Goal: Task Accomplishment & Management: Manage account settings

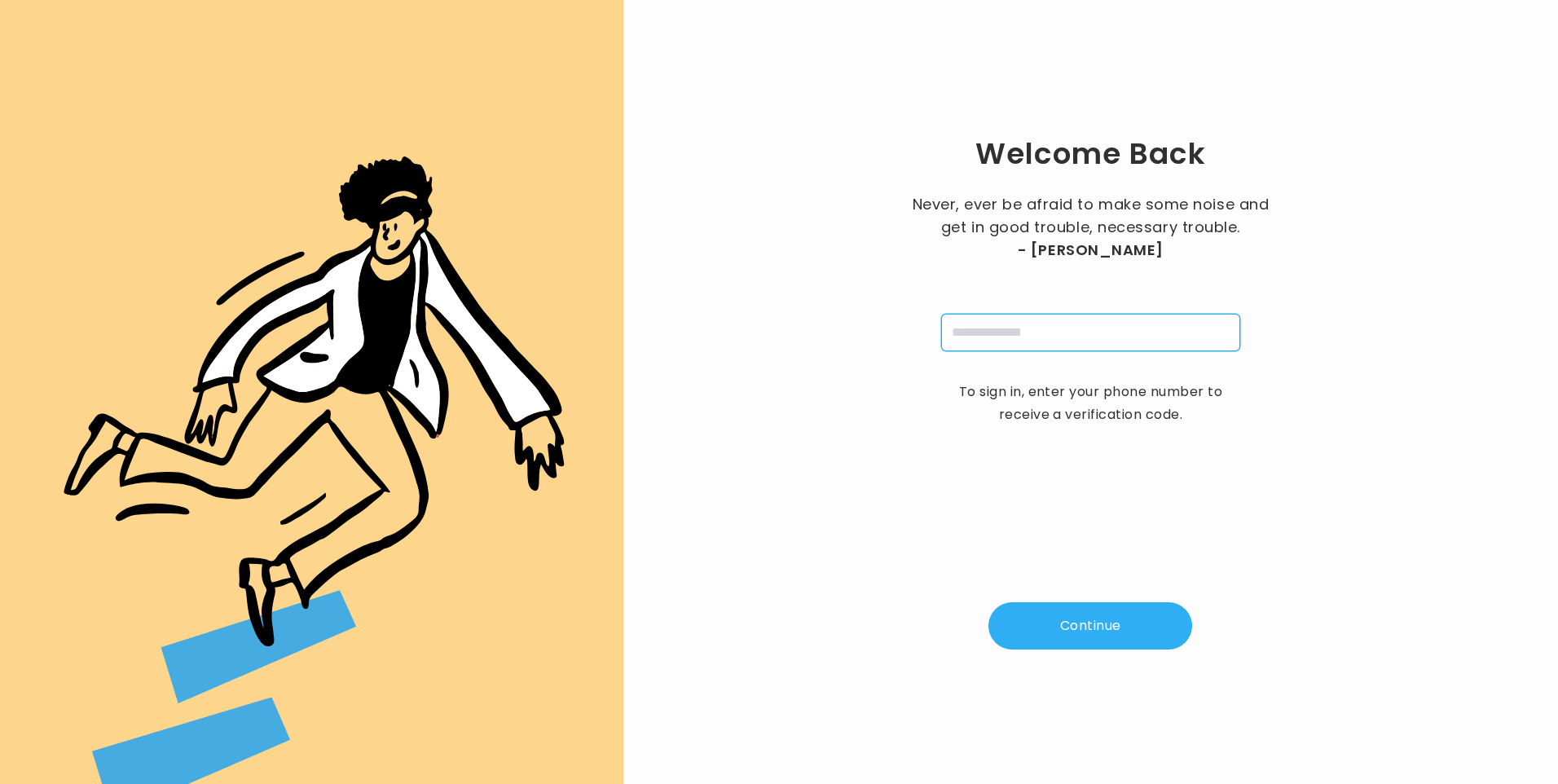
click at [983, 341] on input "tel" at bounding box center [1091, 332] width 299 height 38
type input "**********"
click at [1099, 631] on button "Continue" at bounding box center [1091, 626] width 204 height 47
type input "*"
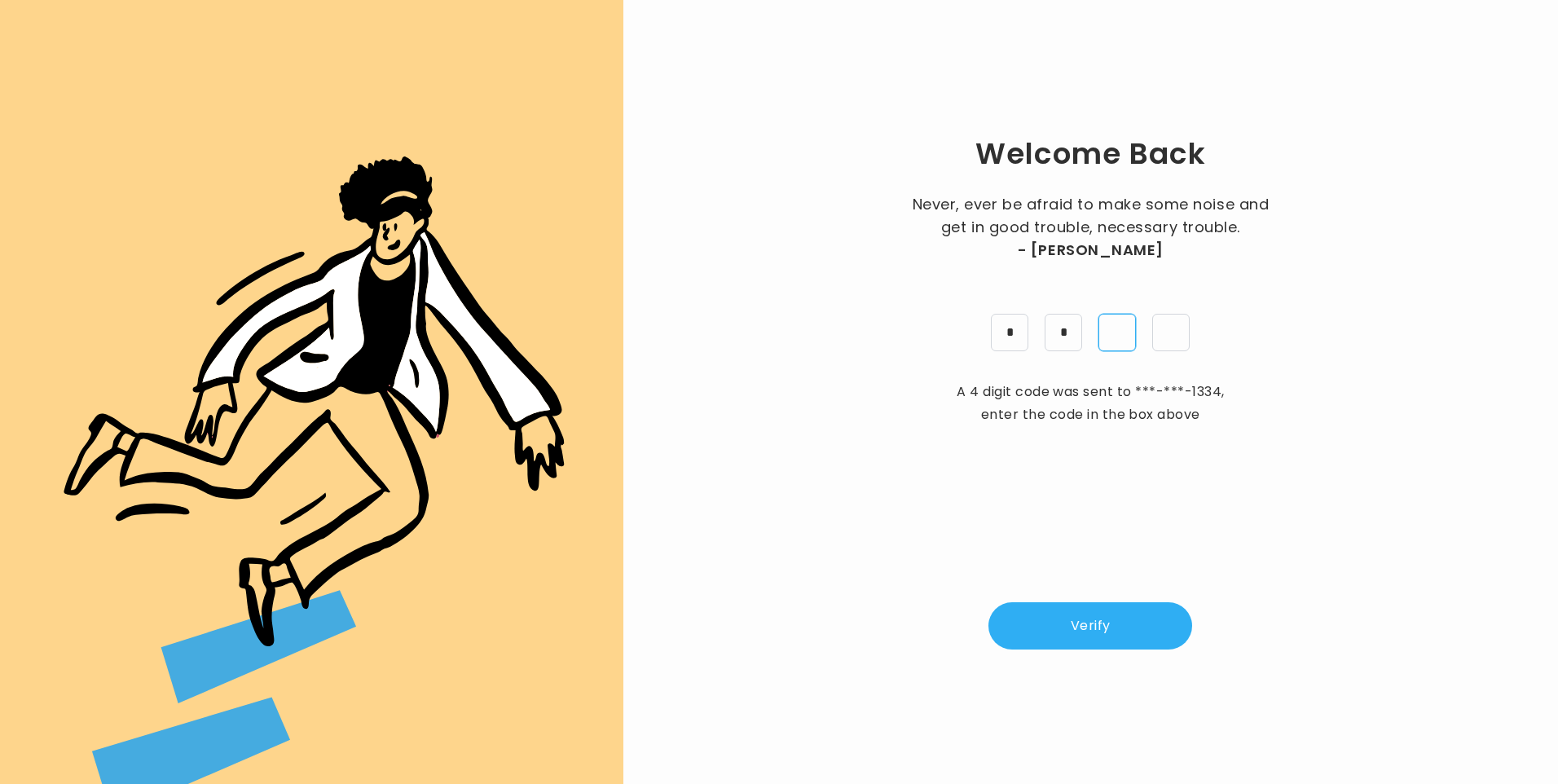
type input "*"
click at [1088, 615] on button "Verify" at bounding box center [1091, 626] width 204 height 47
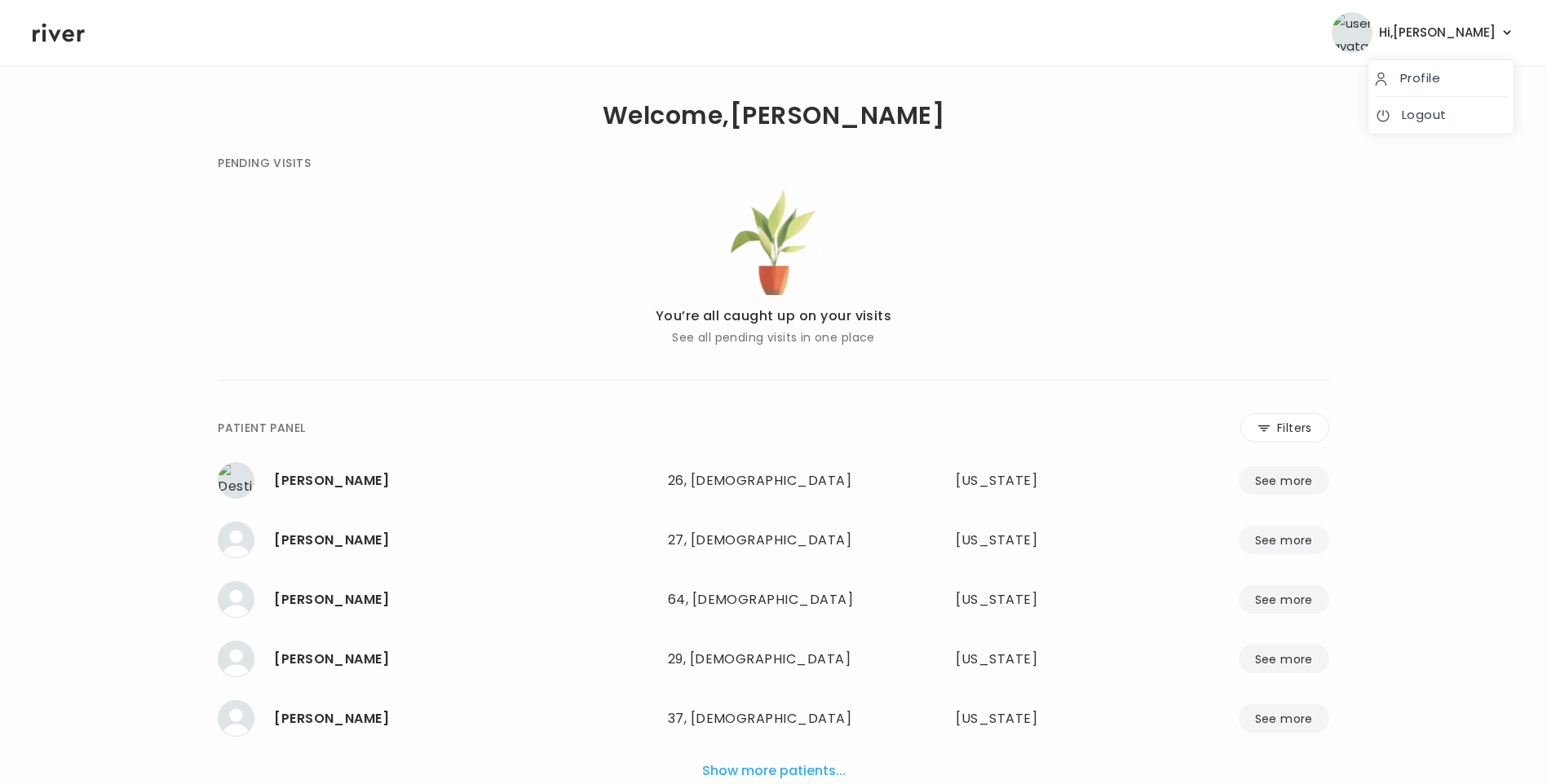
click at [1471, 22] on span "Hi, [PERSON_NAME]" at bounding box center [1436, 32] width 117 height 23
click at [1457, 113] on link "Logout" at bounding box center [1441, 115] width 132 height 23
